Goal: Transaction & Acquisition: Purchase product/service

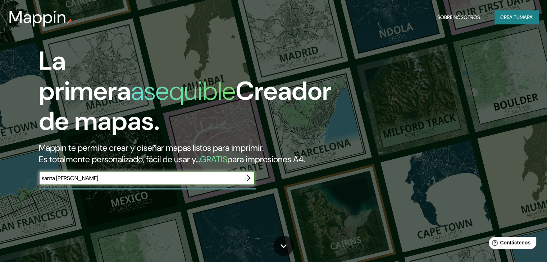
type input "santa [PERSON_NAME]"
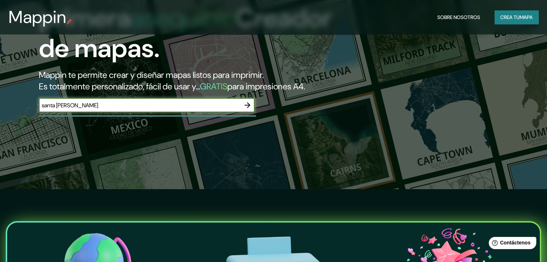
scroll to position [72, 0]
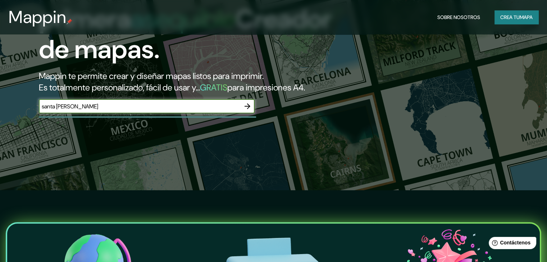
click at [246, 109] on icon "button" at bounding box center [247, 107] width 6 height 6
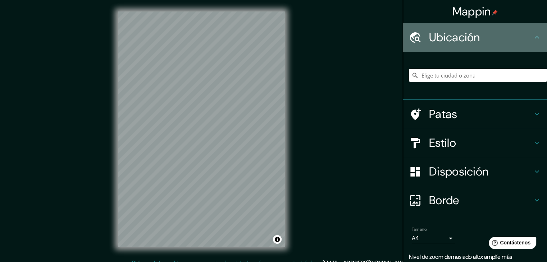
click at [505, 36] on h4 "Ubicación" at bounding box center [481, 37] width 104 height 14
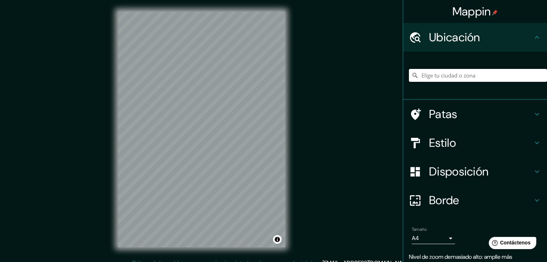
click at [476, 74] on input "Elige tu ciudad o zona" at bounding box center [478, 75] width 138 height 13
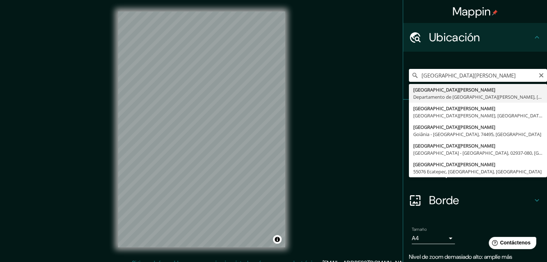
type input "[GEOGRAPHIC_DATA][PERSON_NAME], [GEOGRAPHIC_DATA][PERSON_NAME], [GEOGRAPHIC_DAT…"
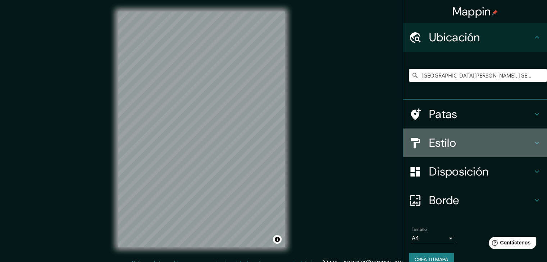
click at [459, 146] on h4 "Estilo" at bounding box center [481, 143] width 104 height 14
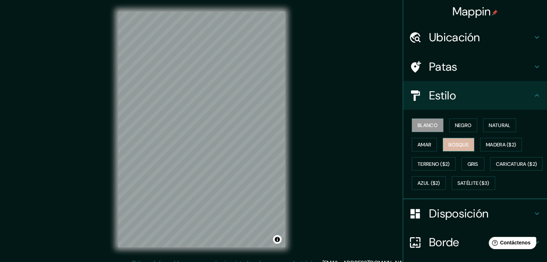
click at [457, 146] on font "Bosque" at bounding box center [458, 145] width 20 height 6
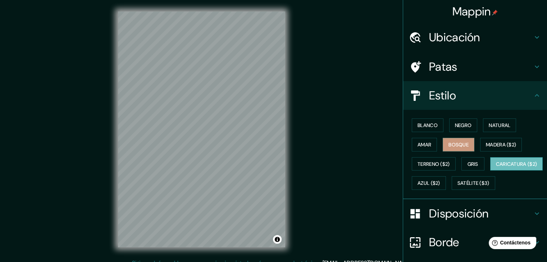
click at [496, 168] on font "Caricatura ($2)" at bounding box center [516, 164] width 41 height 6
click at [423, 143] on font "Amar" at bounding box center [424, 145] width 14 height 6
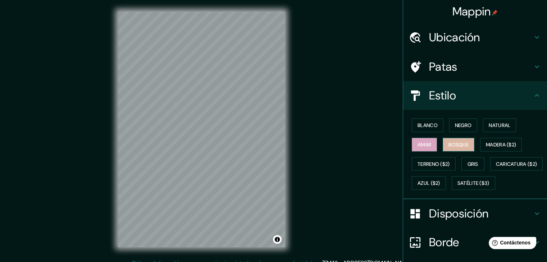
click at [452, 144] on font "Bosque" at bounding box center [458, 145] width 20 height 6
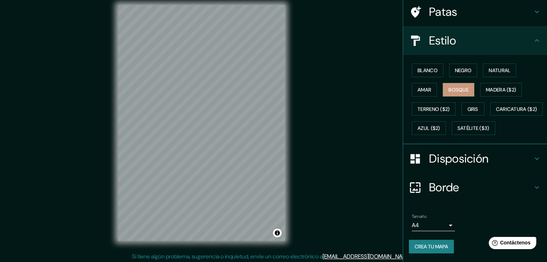
scroll to position [8, 0]
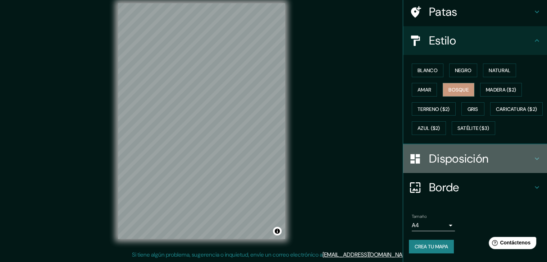
click at [493, 159] on h4 "Disposición" at bounding box center [481, 159] width 104 height 14
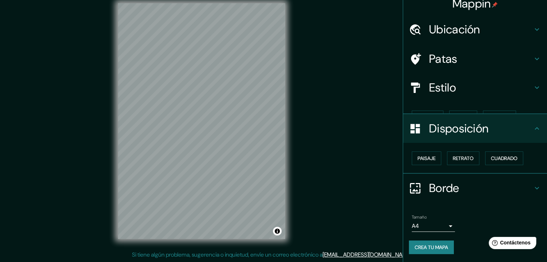
scroll to position [0, 0]
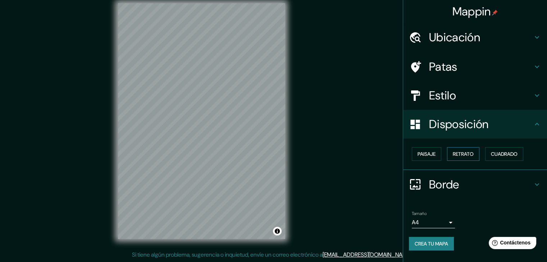
click at [457, 156] on font "Retrato" at bounding box center [463, 154] width 21 height 6
click at [429, 158] on font "Paisaje" at bounding box center [426, 154] width 18 height 9
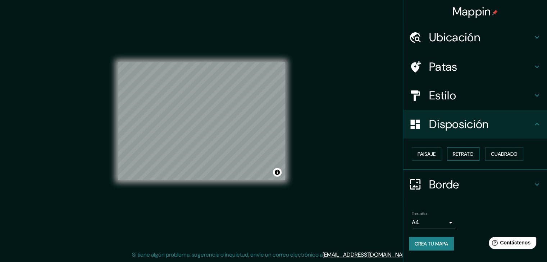
click at [458, 153] on font "Retrato" at bounding box center [463, 154] width 21 height 6
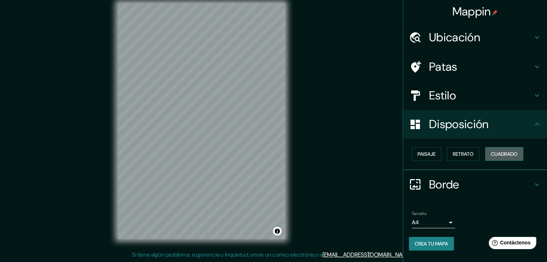
click at [508, 155] on font "Cuadrado" at bounding box center [504, 154] width 27 height 6
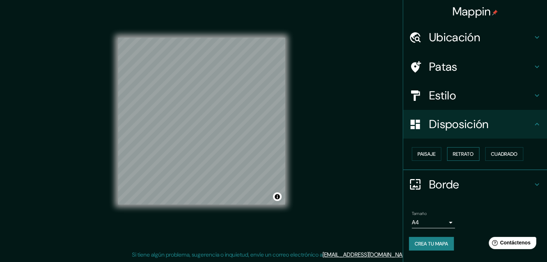
click at [464, 155] on font "Retrato" at bounding box center [463, 154] width 21 height 6
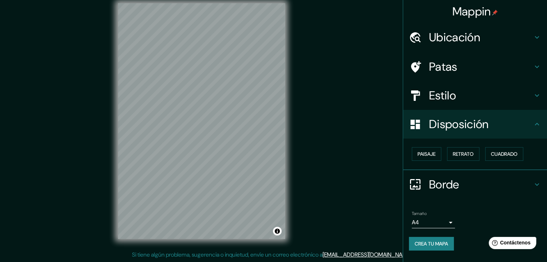
click at [451, 221] on body "Mappin Ubicación Santa Cruz de la Sierra, Departamento de Santa Cruz, Bolivia P…" at bounding box center [273, 123] width 547 height 262
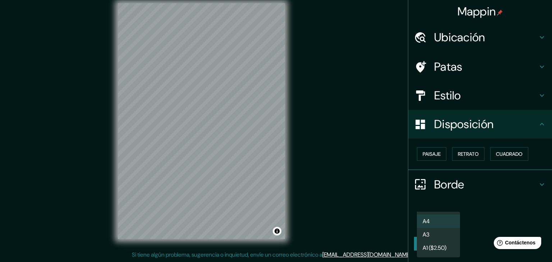
click at [475, 220] on div at bounding box center [276, 131] width 552 height 262
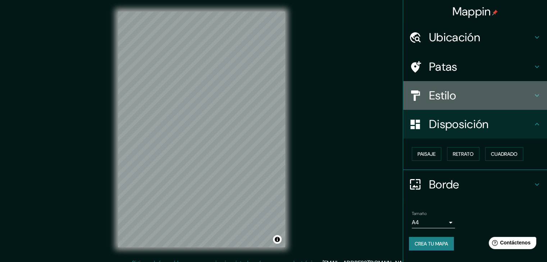
click at [456, 92] on font "Estilo" at bounding box center [442, 95] width 27 height 15
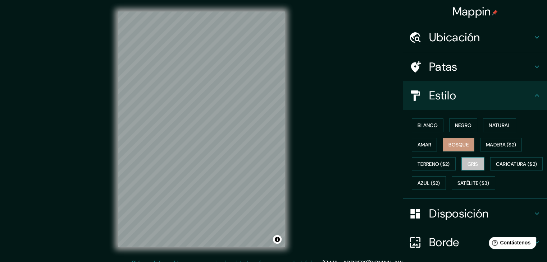
click at [471, 160] on font "Gris" at bounding box center [472, 164] width 11 height 9
click at [493, 122] on font "Natural" at bounding box center [500, 125] width 22 height 6
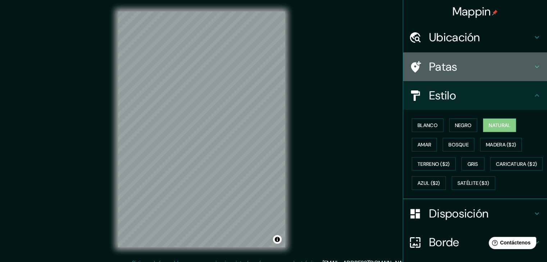
click at [441, 63] on font "Patas" at bounding box center [443, 66] width 28 height 15
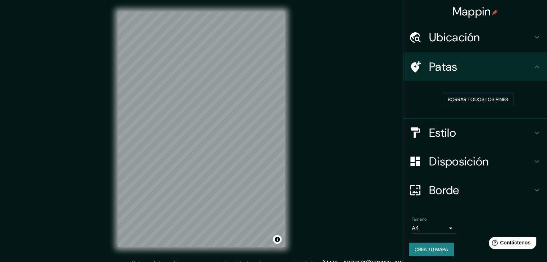
click at [432, 248] on font "Crea tu mapa" at bounding box center [430, 250] width 33 height 6
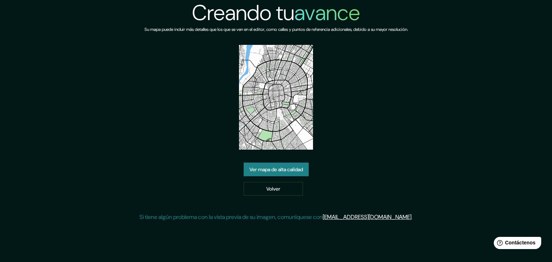
click at [284, 162] on div "Creando tu avance Su mapa puede incluir más detalles que los que se ven en el e…" at bounding box center [275, 114] width 273 height 228
click at [288, 171] on font "Ver mapa de alta calidad" at bounding box center [276, 169] width 54 height 6
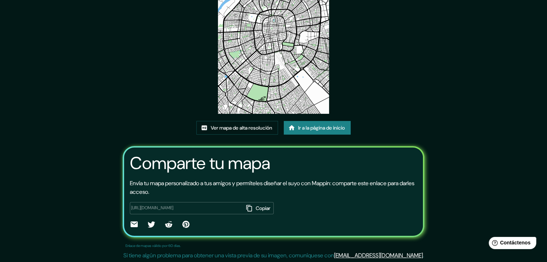
scroll to position [75, 0]
click at [220, 127] on font "Ver mapa de alta resolución" at bounding box center [241, 127] width 61 height 6
click at [90, 138] on div "Este mapa fue creado con Mappin Ver mapa de alta resolución Ir a la página de i…" at bounding box center [273, 94] width 547 height 338
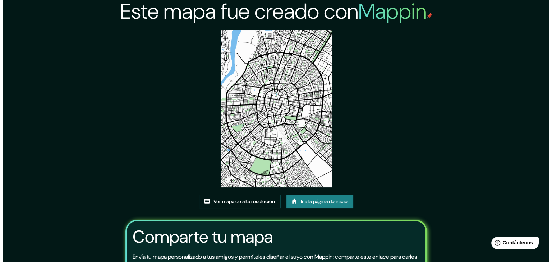
scroll to position [0, 0]
